Goal: Contribute content

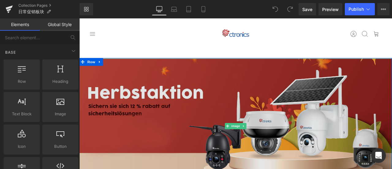
click at [220, 145] on img at bounding box center [264, 146] width 371 height 160
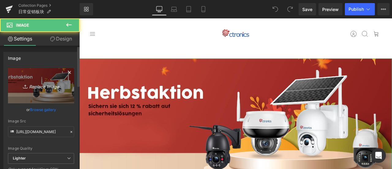
click at [43, 85] on icon "Replace Image" at bounding box center [41, 86] width 49 height 8
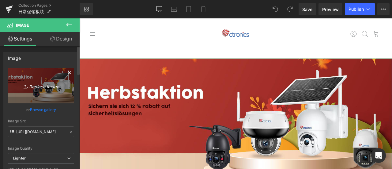
type input "C:\fakepath\促销.jpg"
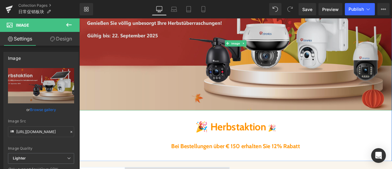
scroll to position [184, 0]
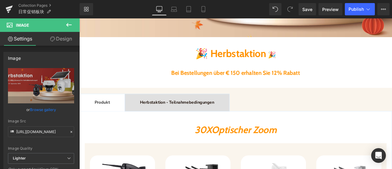
click at [79, 18] on div at bounding box center [79, 18] width 0 height 0
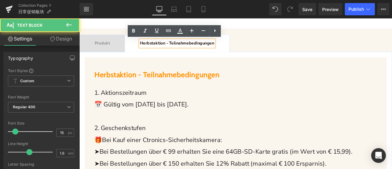
scroll to position [306, 0]
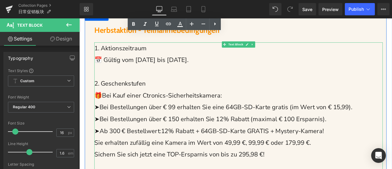
click at [219, 119] on span "➤Bei Bestellungen über € 99 erhalten Sie eine 64GB-SD-Karte gratis (im Wert von…" at bounding box center [250, 123] width 306 height 10
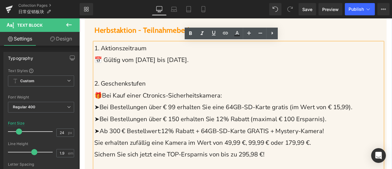
click at [293, 126] on span "➤Bei Bestellungen über € 99 erhalten Sie eine 64GB-SD-Karte gratis (im Wert von…" at bounding box center [250, 123] width 306 height 10
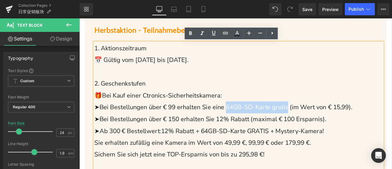
drag, startPoint x: 257, startPoint y: 124, endPoint x: 333, endPoint y: 126, distance: 76.3
click at [333, 126] on span "➤Bei Bestellungen über € 99 erhalten Sie eine 64GB-SD-Karte gratis (im Wert von…" at bounding box center [250, 123] width 306 height 10
copy span "64GB-SD-Karte gratis"
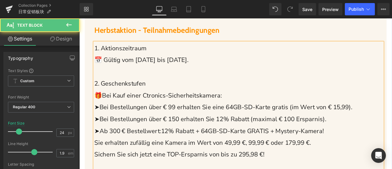
click at [195, 127] on span "➤Bei Bestellungen über € 99 erhalten Sie eine 64GB-SD-Karte gratis (im Wert von…" at bounding box center [250, 123] width 306 height 10
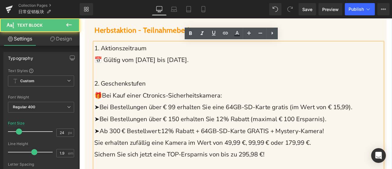
click at [191, 136] on span "➤Bei Bestellungen über € 150 erhalten Sie 12% Rabatt (maximal € 100 Ersparnis)." at bounding box center [234, 138] width 275 height 10
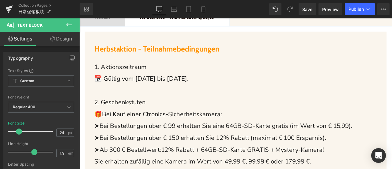
scroll to position [276, 0]
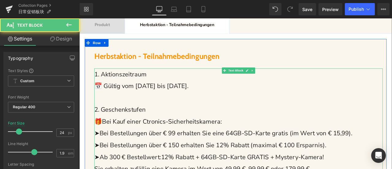
click at [264, 167] on span "➤Bei Bestellungen über € 150 erhalten Sie 12% Rabatt (maximal € 100 Ersparnis)." at bounding box center [234, 168] width 275 height 10
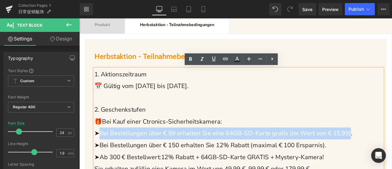
drag, startPoint x: 102, startPoint y: 155, endPoint x: 412, endPoint y: 158, distance: 309.6
click at [392, 158] on span "➤Bei Bestellungen über € 99 erhalten Sie eine 64GB-SD-Karte gratis (im Wert von…" at bounding box center [250, 154] width 306 height 10
copy span "Bei Bestellungen über € 99 erhalten Sie eine 64GB-SD-Karte gratis (im Wert von …"
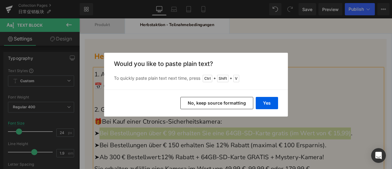
click at [231, 103] on button "No, keep source formatting" at bounding box center [216, 103] width 73 height 12
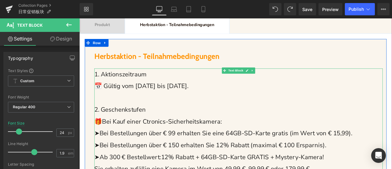
click at [292, 168] on span "➤Bei Bestellungen über € 150 erhalten Sie 12% Rabatt (maximal € 100 Ersparnis)." at bounding box center [234, 168] width 275 height 10
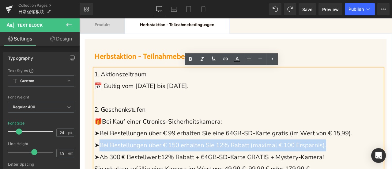
drag, startPoint x: 386, startPoint y: 169, endPoint x: 103, endPoint y: 172, distance: 282.6
click at [103, 168] on p "➤Bei Bestellungen über € 150 erhalten Sie 12% Rabatt (maximal € 100 Ersparnis)." at bounding box center [268, 168] width 342 height 14
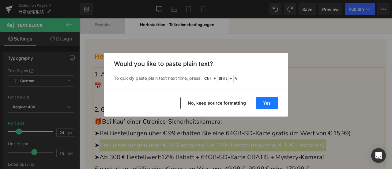
click at [271, 102] on button "Yes" at bounding box center [267, 103] width 22 height 12
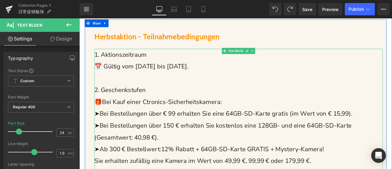
scroll to position [337, 0]
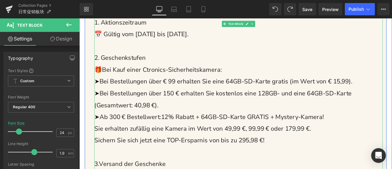
click at [284, 136] on span "12% Rabatt + 64GB-SD-Karte GRATIS + Mystery-Kamera!" at bounding box center [272, 135] width 193 height 10
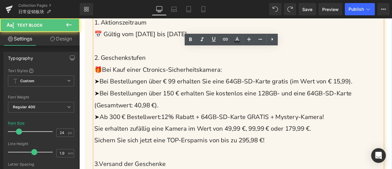
click at [284, 149] on span "Sie erhalten zufällig eine Kamera im Wert von 49,99 €, 99,99 € oder 179,99 €." at bounding box center [225, 149] width 257 height 10
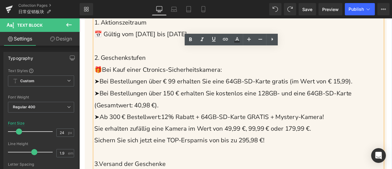
click at [268, 164] on span "Sichern Sie sich jetzt eine TOP-Ersparnis von bis zu 295,98 €!" at bounding box center [197, 163] width 201 height 10
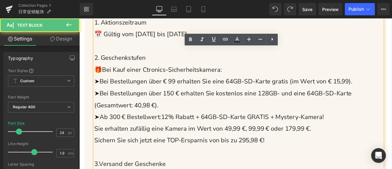
click at [277, 164] on span "Sichern Sie sich jetzt eine TOP-Ersparnis von bis zu 295,98 €!" at bounding box center [197, 163] width 201 height 10
drag, startPoint x: 279, startPoint y: 164, endPoint x: 285, endPoint y: 164, distance: 6.1
click at [285, 164] on span "Sichern Sie sich jetzt eine TOP-Ersparnis von bis zu 295,98 €!" at bounding box center [197, 163] width 201 height 10
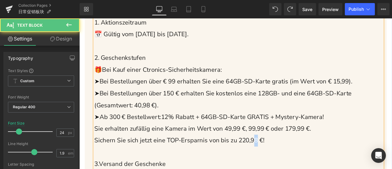
click at [296, 165] on span "Sichern Sie sich jetzt eine TOP-Ersparnis von bis zu 220,98 €!" at bounding box center [197, 163] width 201 height 10
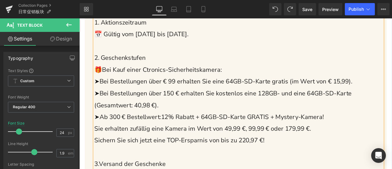
click at [353, 140] on p "➤Ab 300 € Bestellwert: 12% Rabatt + 64GB-SD-Karte GRATIS + Mystery-Kamera!" at bounding box center [268, 135] width 342 height 14
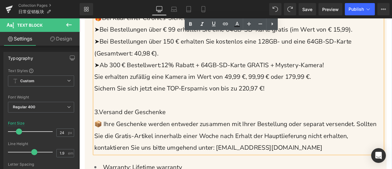
scroll to position [276, 0]
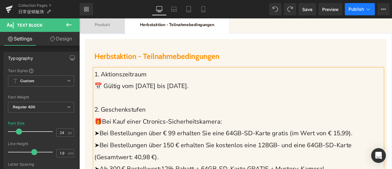
click at [358, 5] on button "Publish" at bounding box center [360, 9] width 30 height 12
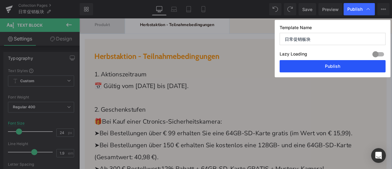
click at [339, 70] on button "Publish" at bounding box center [333, 66] width 106 height 12
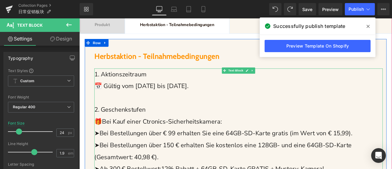
click at [172, 100] on span "📅 Gültig vom [DATE] bis [DATE]." at bounding box center [152, 98] width 111 height 10
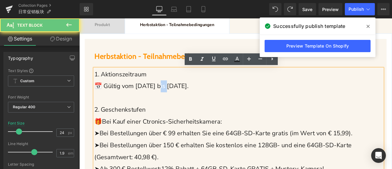
drag, startPoint x: 173, startPoint y: 99, endPoint x: 182, endPoint y: 100, distance: 9.0
click at [182, 100] on span "📅 Gültig vom [DATE] bis [DATE]." at bounding box center [152, 98] width 111 height 10
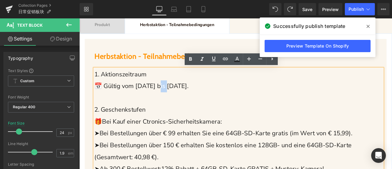
click at [176, 98] on span "📅 Gültig vom [DATE] bis [DATE]." at bounding box center [152, 98] width 111 height 10
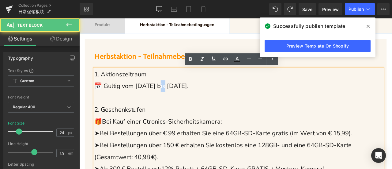
click at [180, 100] on span "📅 Gültig vom [DATE] bis [DATE]." at bounding box center [152, 98] width 111 height 10
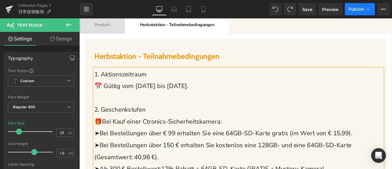
click at [357, 7] on span "Publish" at bounding box center [355, 9] width 15 height 5
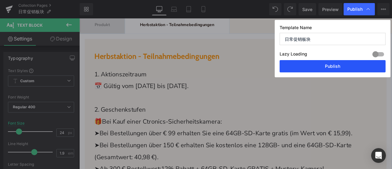
click at [348, 66] on button "Publish" at bounding box center [333, 66] width 106 height 12
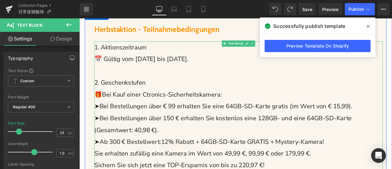
scroll to position [337, 0]
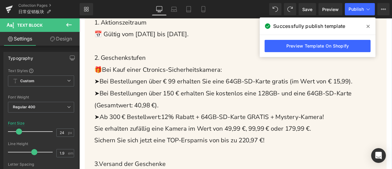
click at [367, 26] on icon at bounding box center [368, 26] width 3 height 5
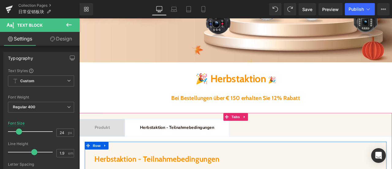
scroll to position [153, 0]
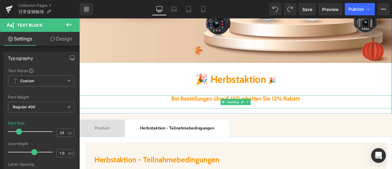
click at [206, 115] on b "Bei Bestellungen über € 150 erhalten Sie 12% Rabatt" at bounding box center [264, 113] width 152 height 8
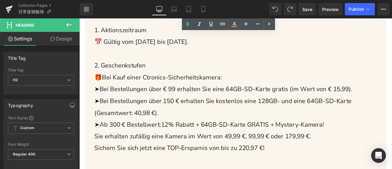
scroll to position [337, 0]
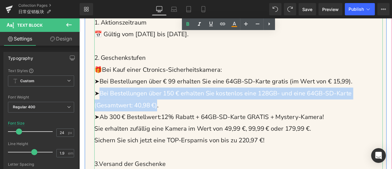
drag, startPoint x: 102, startPoint y: 107, endPoint x: 170, endPoint y: 121, distance: 69.1
click at [170, 121] on span "➤Bei Bestellungen über 150 € erhalten Sie kostenlos eine 128GB- und eine 64GB-S…" at bounding box center [249, 114] width 305 height 24
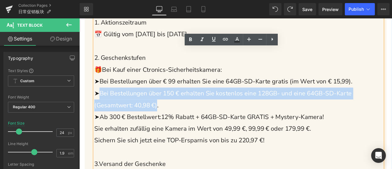
copy span "Bei Bestellungen über 150 € erhalten Sie kostenlos eine 128GB- und eine 64GB-SD…"
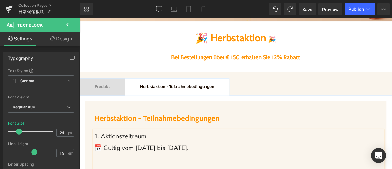
scroll to position [184, 0]
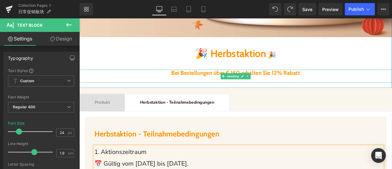
click at [202, 85] on b "Bei Bestellungen über € 150 erhalten Sie 12% Rabatt" at bounding box center [264, 83] width 152 height 8
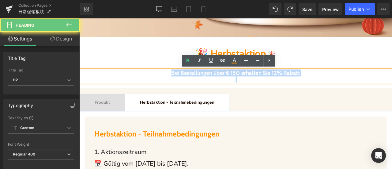
drag, startPoint x: 168, startPoint y: 85, endPoint x: 360, endPoint y: 88, distance: 191.7
click at [360, 88] on div "Bei Bestellungen über € 150 erhalten Sie 12% Rabatt" at bounding box center [264, 86] width 371 height 15
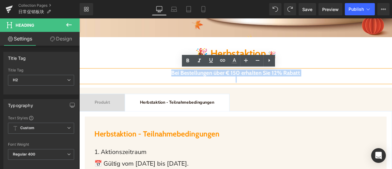
paste div
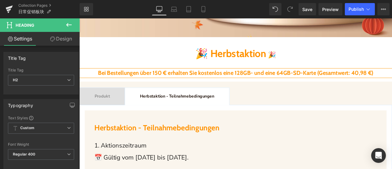
click at [321, 83] on b "Bei Bestellungen über 150 € erhalten Sie kostenlos eine 128GB- und eine 64GB-SD…" at bounding box center [264, 83] width 326 height 8
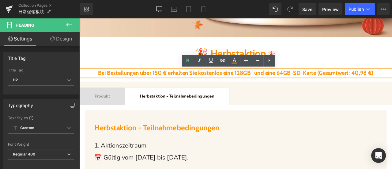
click at [269, 83] on b "Bei Bestellungen über 150 € erhalten Sie kostenlos eine 128GB- und eine 64GB-SD…" at bounding box center [264, 83] width 326 height 8
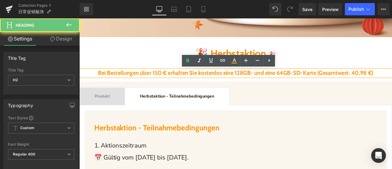
click at [379, 83] on b "Bei Bestellungen über 150 € erhalten Sie kostenlos eine 128GB- und eine 64GB-SD…" at bounding box center [264, 83] width 326 height 8
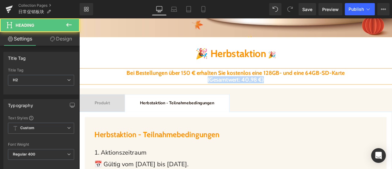
drag, startPoint x: 309, startPoint y: 91, endPoint x: 198, endPoint y: 92, distance: 110.2
click at [198, 92] on h2 "(Gesamtwert: 40,98 €)" at bounding box center [264, 91] width 371 height 8
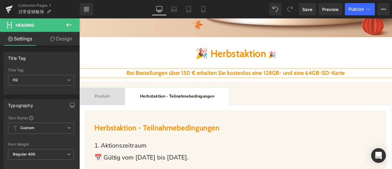
click at [229, 85] on b "Bei Bestellungen über 150 € erhalten Sie kostenlos eine 128GB- und eine 64GB-SD…" at bounding box center [264, 83] width 258 height 8
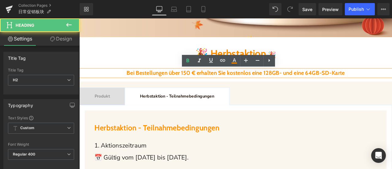
click at [283, 85] on b "Bei Bestellungen über 150 € erhalten Sie kostenlos eine 128GB- und eine 64GB-SD…" at bounding box center [264, 83] width 258 height 8
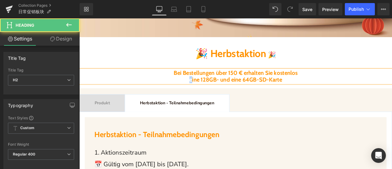
drag, startPoint x: 199, startPoint y: 92, endPoint x: 195, endPoint y: 92, distance: 4.0
click at [195, 92] on h2 "eine 128GB- und eine 64GB-SD-Karte" at bounding box center [264, 91] width 371 height 8
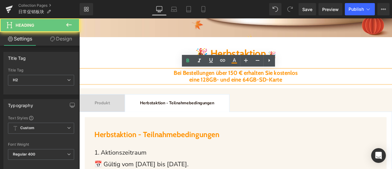
click at [281, 92] on b "eine 128GB- und eine 64GB-SD-Karte" at bounding box center [265, 91] width 110 height 8
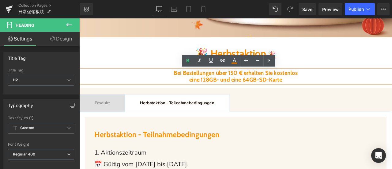
click at [132, 72] on div at bounding box center [264, 72] width 371 height 7
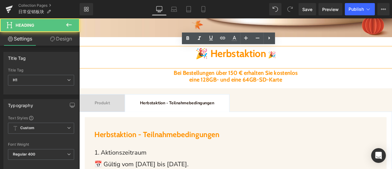
click at [241, 72] on div at bounding box center [264, 72] width 371 height 7
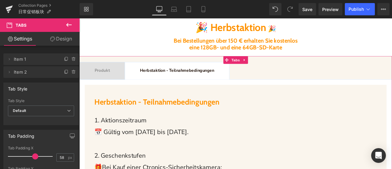
scroll to position [306, 0]
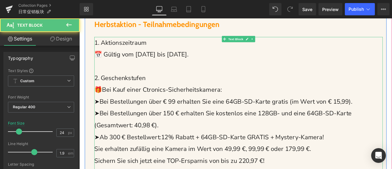
click at [198, 116] on span "➤Bei Bestellungen über € 99 erhalten Sie eine 64GB-SD-Karte gratis (im Wert von…" at bounding box center [250, 117] width 306 height 10
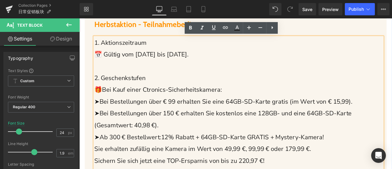
scroll to position [214, 0]
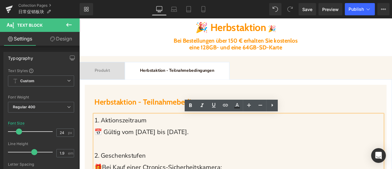
click at [79, 18] on div at bounding box center [79, 18] width 0 height 0
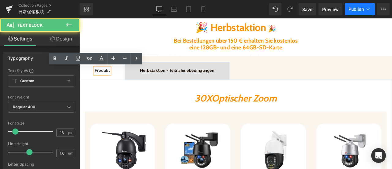
click at [357, 9] on span "Publish" at bounding box center [355, 9] width 15 height 5
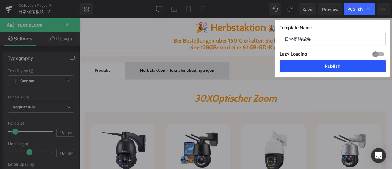
click at [337, 67] on button "Publish" at bounding box center [333, 66] width 106 height 12
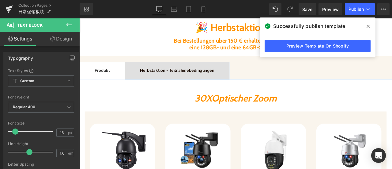
click at [367, 27] on icon at bounding box center [368, 26] width 3 height 3
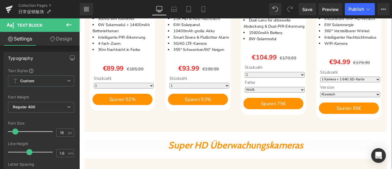
scroll to position [735, 0]
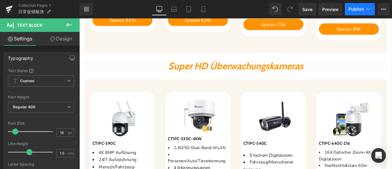
click at [353, 9] on span "Publish" at bounding box center [355, 9] width 15 height 5
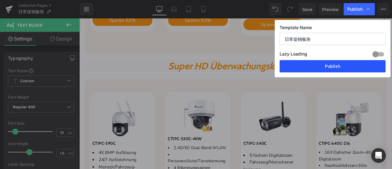
click at [343, 66] on button "Publish" at bounding box center [333, 66] width 106 height 12
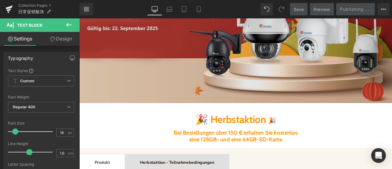
scroll to position [153, 0]
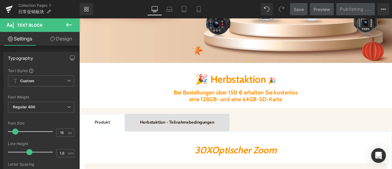
click at [218, 139] on div "Herbstaktion - Teilnahmebedingungen Text Block" at bounding box center [195, 142] width 88 height 8
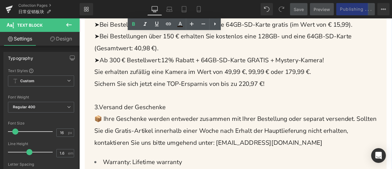
scroll to position [398, 0]
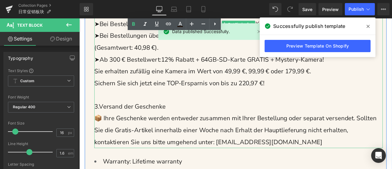
click at [221, 111] on p at bounding box center [268, 109] width 342 height 14
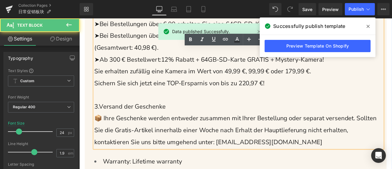
click at [88, 111] on div "Herbstaktion - Teilnahmebedingungen Heading 1. Aktionszeitraum 📅 Gültig vom [DA…" at bounding box center [265, 76] width 358 height 307
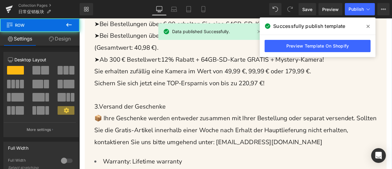
click at [368, 29] on span at bounding box center [368, 26] width 10 height 10
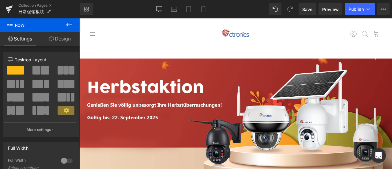
scroll to position [122, 0]
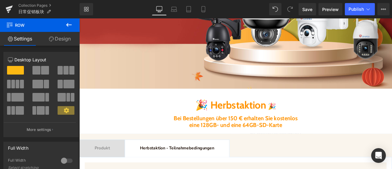
click at [220, 168] on span "Herbstaktion - Teilnahmebedingungen Text Block" at bounding box center [195, 172] width 123 height 20
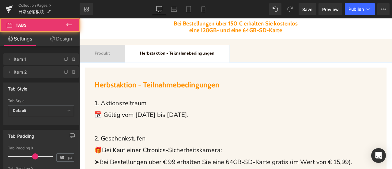
scroll to position [306, 0]
